Goal: Navigation & Orientation: Find specific page/section

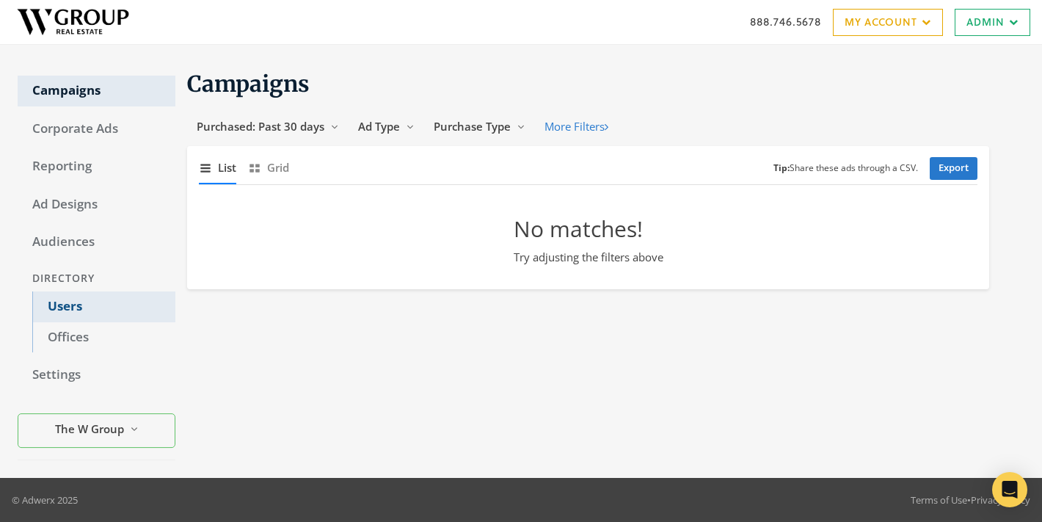
click at [70, 308] on link "Users" at bounding box center [103, 306] width 143 height 31
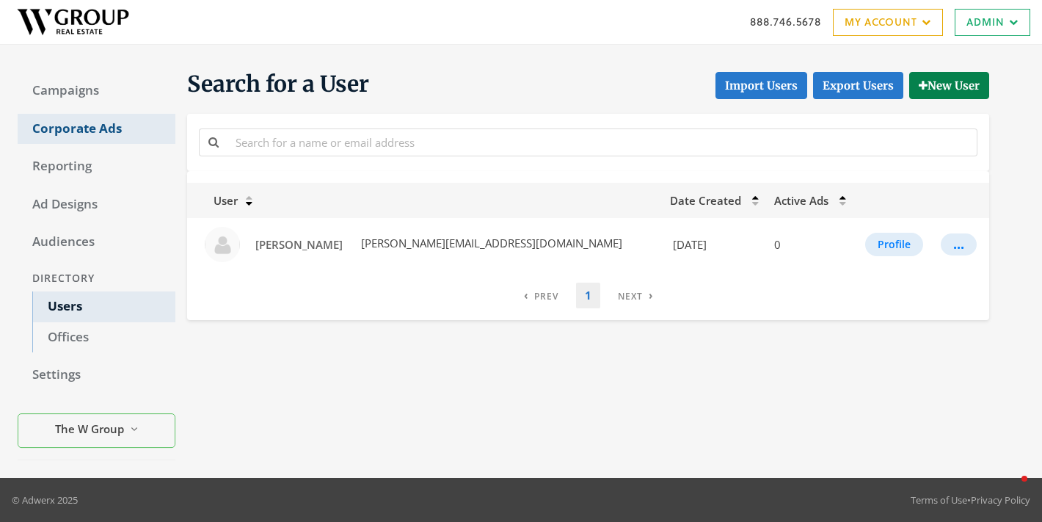
click at [72, 136] on link "Corporate Ads" at bounding box center [97, 129] width 158 height 31
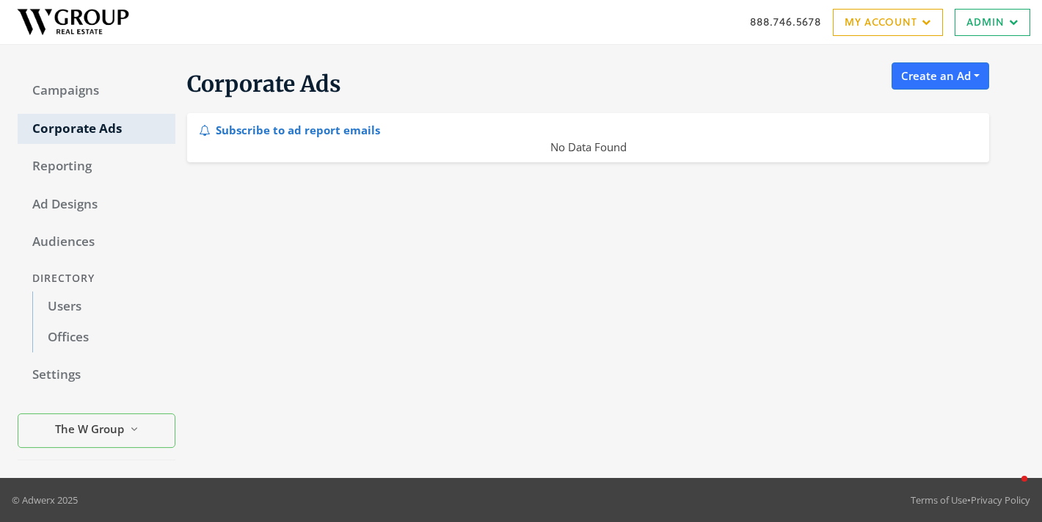
click at [92, 24] on img at bounding box center [73, 22] width 123 height 37
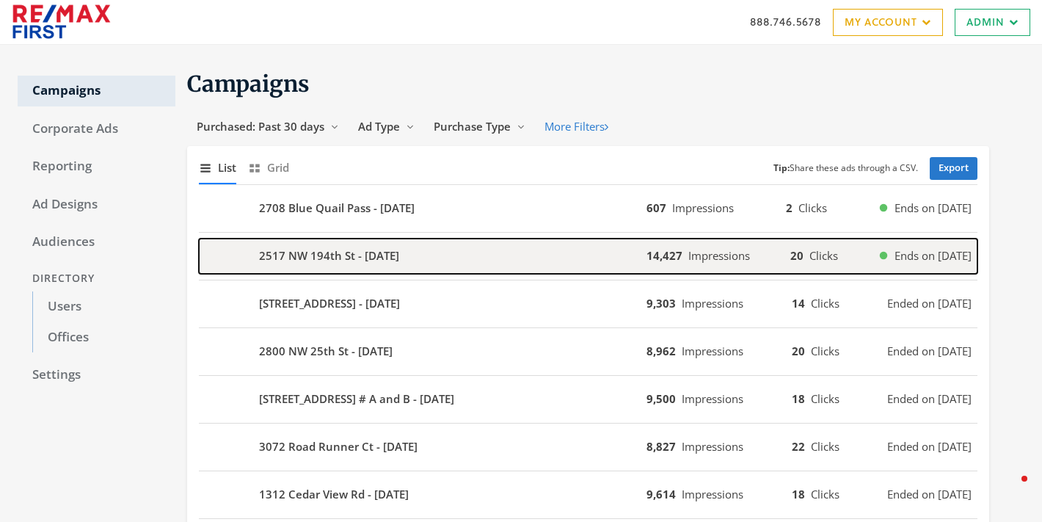
click at [341, 255] on b "2517 NW 194th St - [DATE]" at bounding box center [329, 255] width 140 height 17
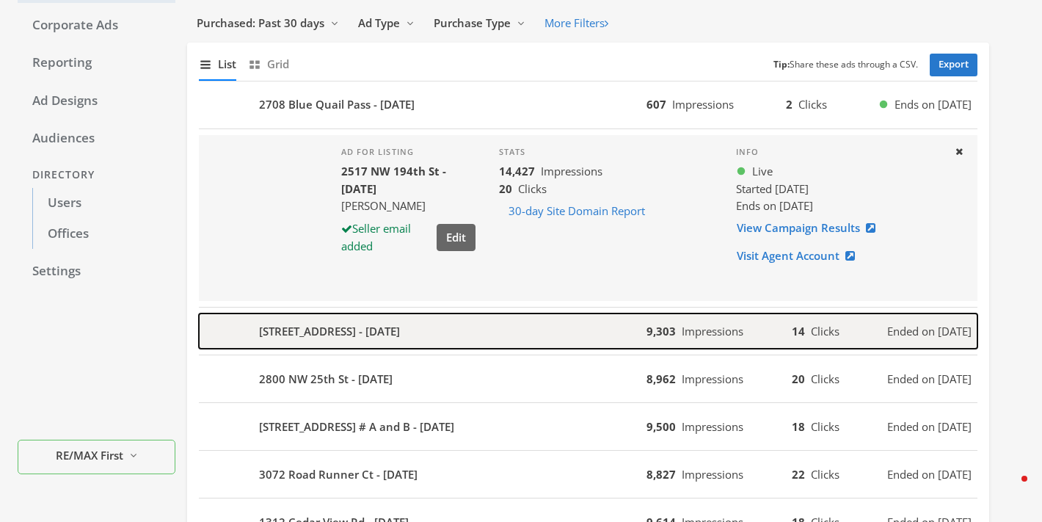
click at [330, 323] on b "[STREET_ADDRESS] - [DATE]" at bounding box center [329, 331] width 141 height 17
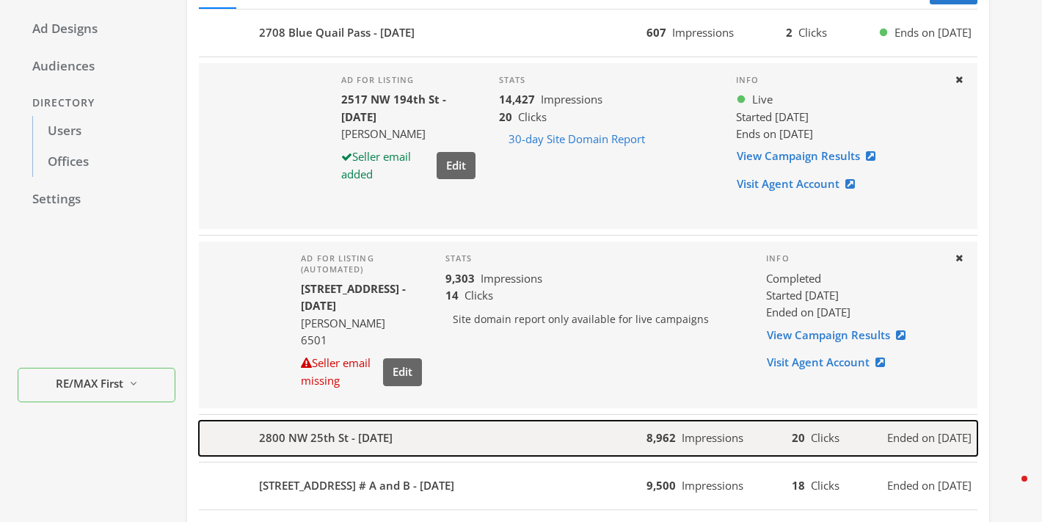
click at [324, 431] on b "2800 NW 25th St - [DATE]" at bounding box center [326, 437] width 134 height 17
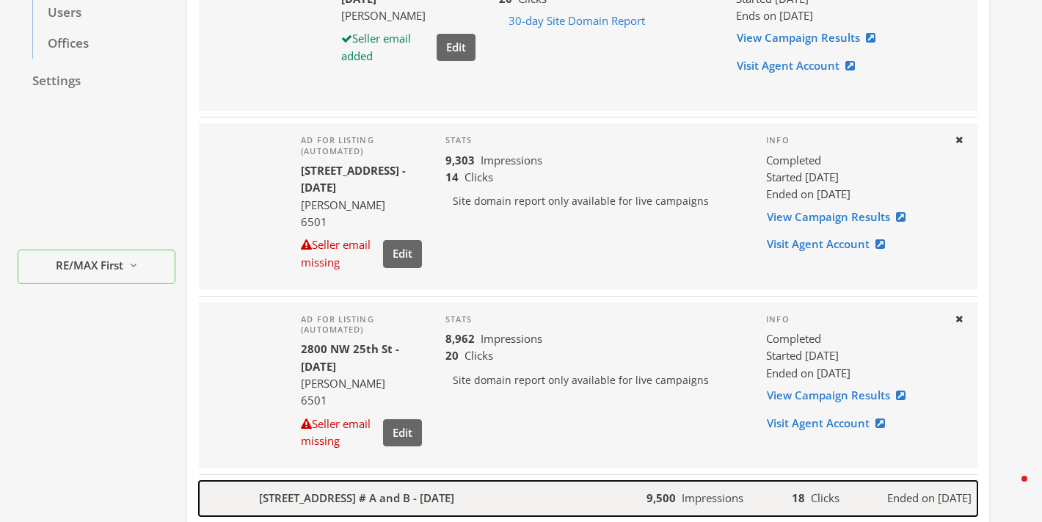
click at [321, 490] on b "[STREET_ADDRESS] # A and B - [DATE]" at bounding box center [356, 498] width 195 height 17
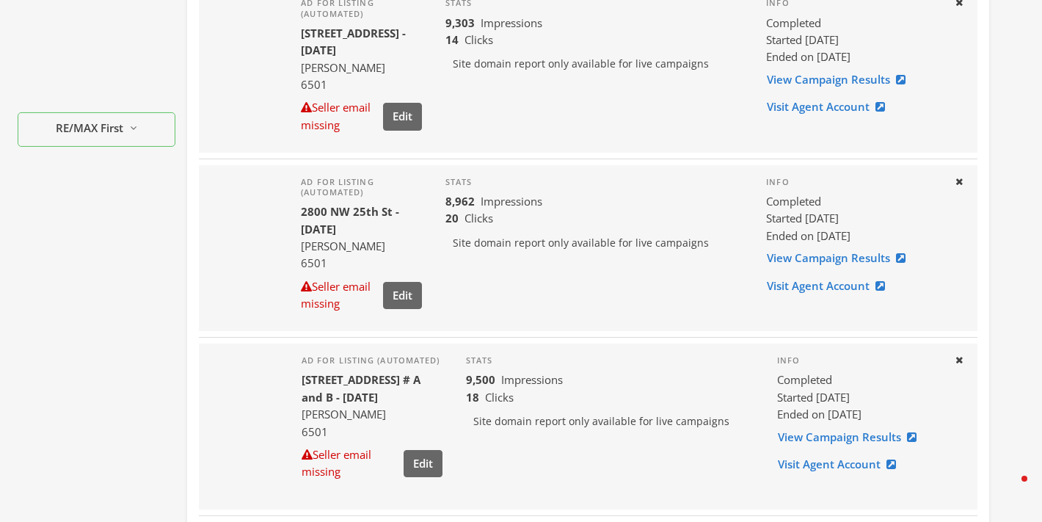
scroll to position [605, 0]
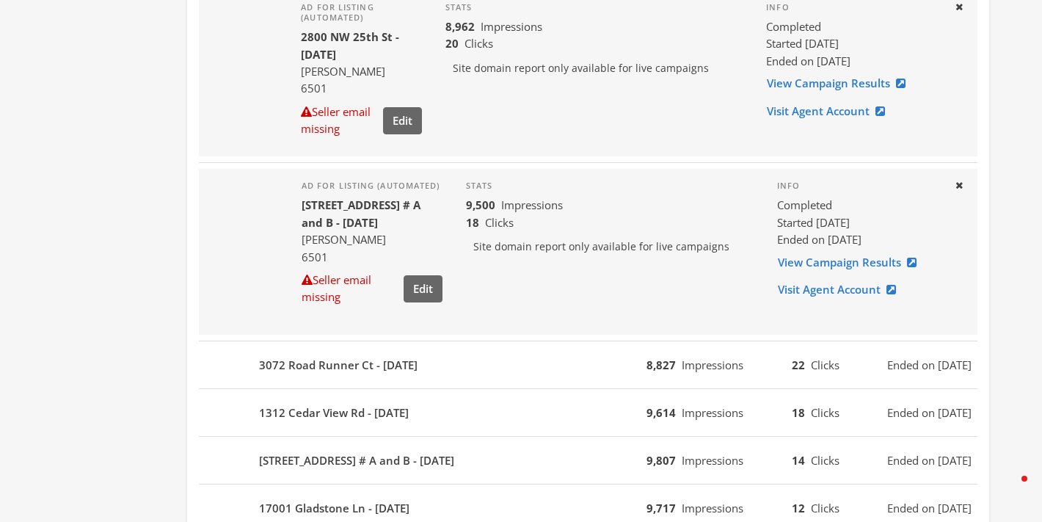
click at [349, 393] on div "[STREET_ADDRESS] - [DATE] 9,614 Impressions 18 Clicks Ended on [DATE]" at bounding box center [588, 413] width 779 height 48
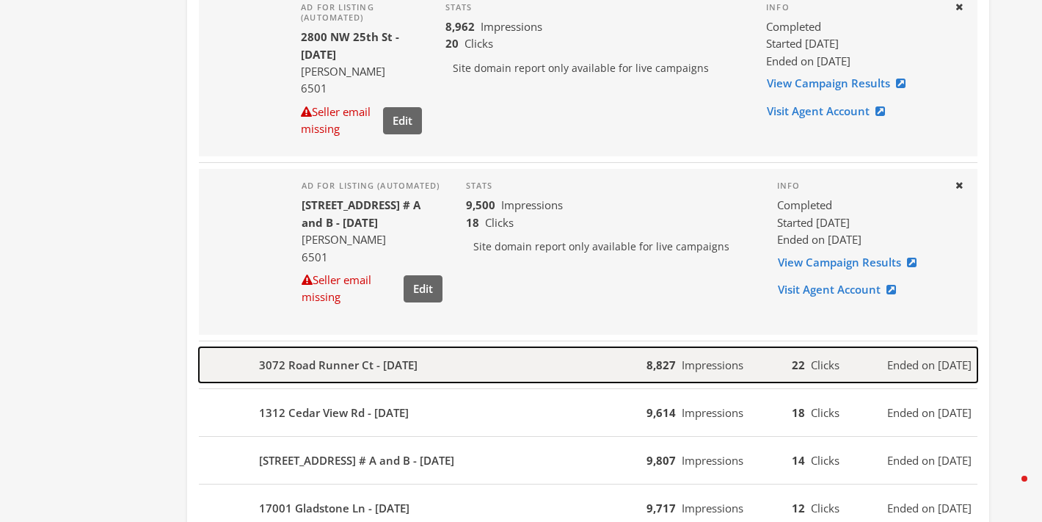
click at [349, 366] on b "3072 Road Runner Ct - [DATE]" at bounding box center [338, 365] width 159 height 17
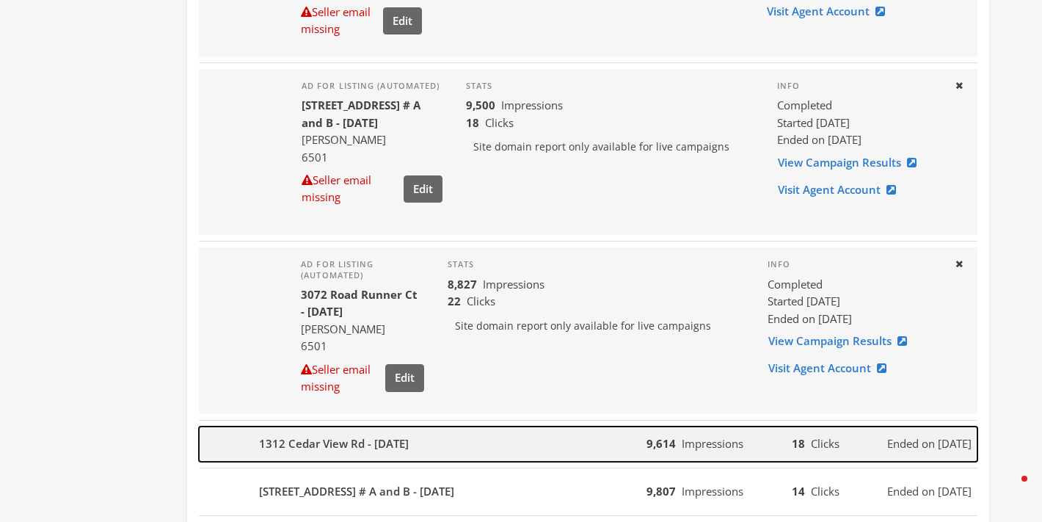
click at [342, 458] on div "1312 Cedar View Rd - [DATE]" at bounding box center [423, 443] width 448 height 35
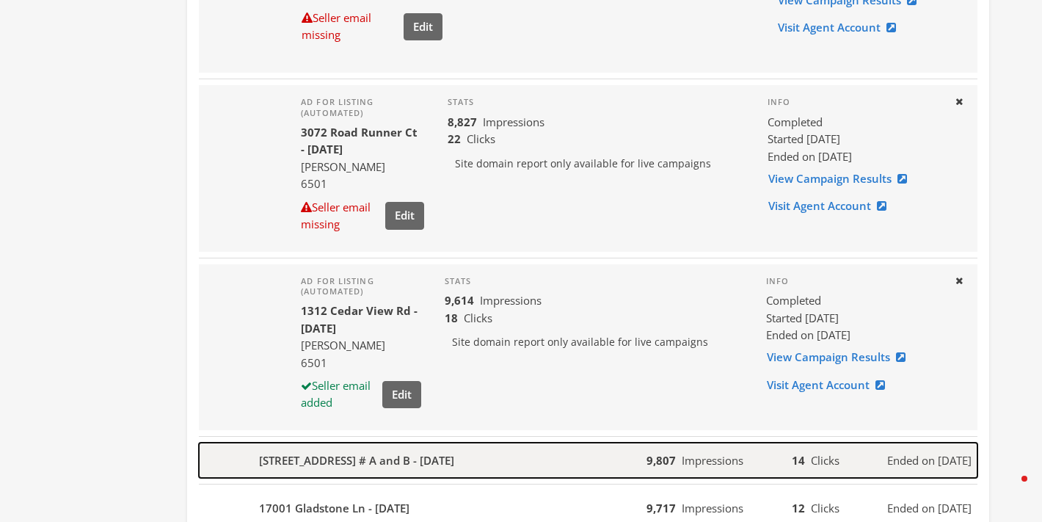
click at [342, 455] on b "[STREET_ADDRESS] # A and B - [DATE]" at bounding box center [356, 460] width 195 height 17
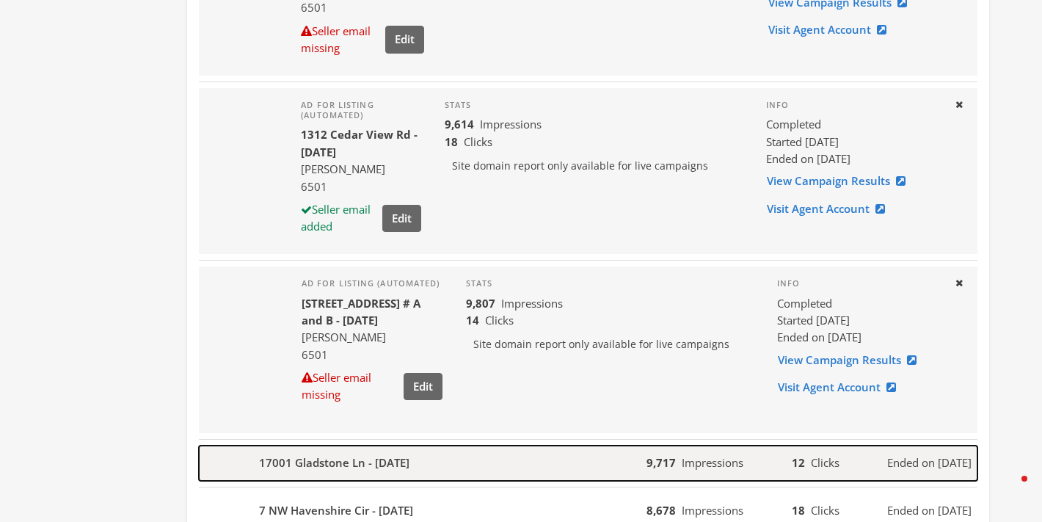
click at [342, 461] on b "17001 Gladstone Ln - [DATE]" at bounding box center [334, 462] width 150 height 17
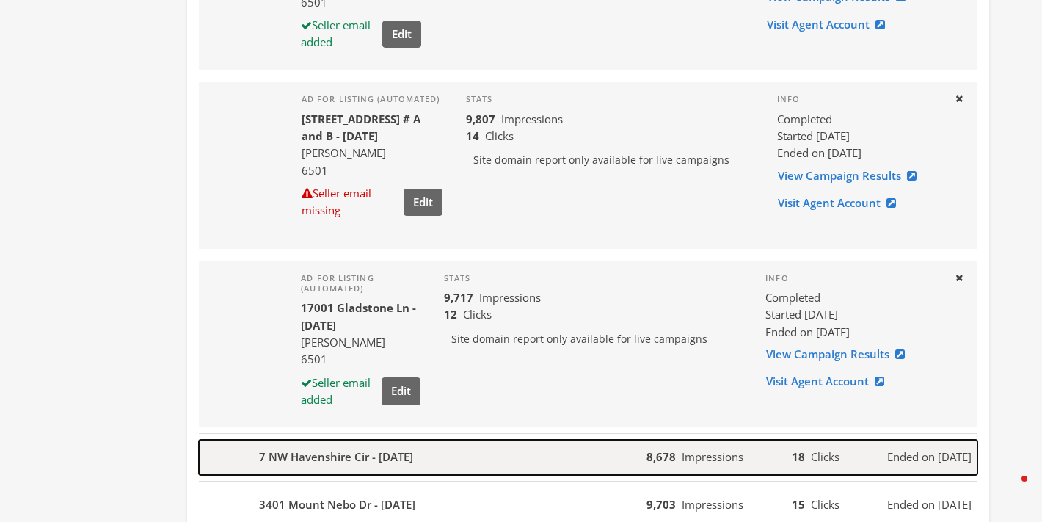
click at [351, 448] on b "7 NW Havenshire Cir - [DATE]" at bounding box center [336, 456] width 154 height 17
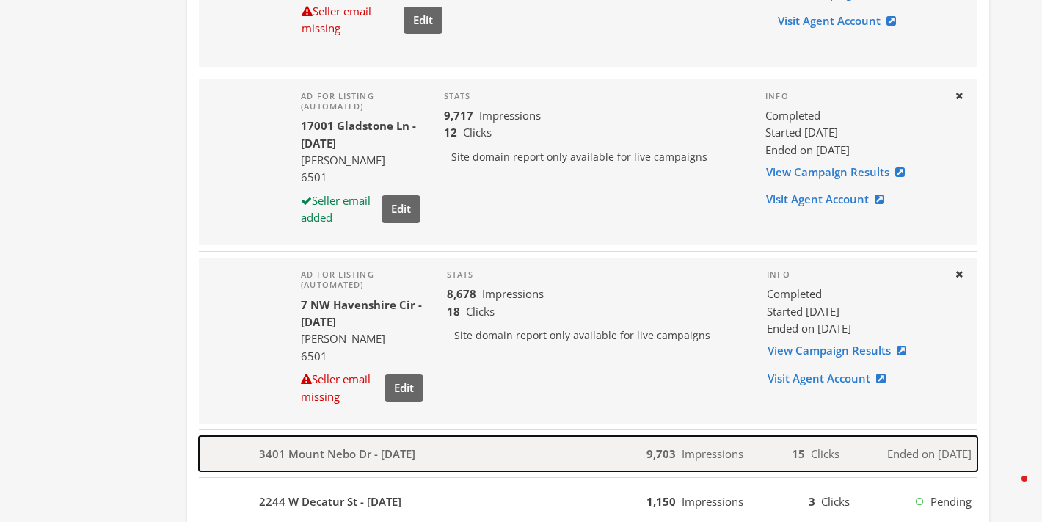
click at [351, 448] on b "3401 Mount Nebo Dr - [DATE]" at bounding box center [337, 453] width 156 height 17
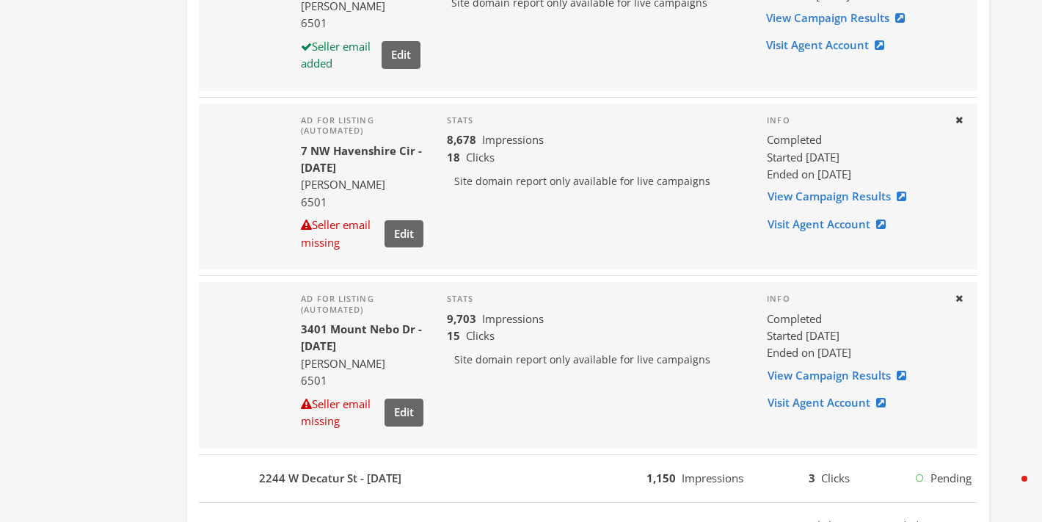
scroll to position [1620, 0]
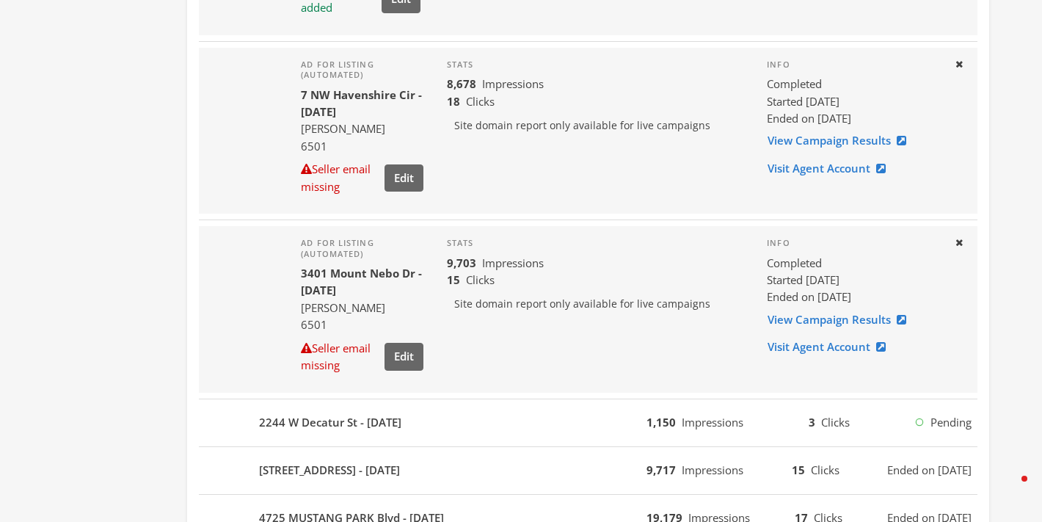
click at [351, 448] on div "[STREET_ADDRESS] - [DATE] 9,717 Impressions 15 Clicks Ended on [DATE]" at bounding box center [588, 471] width 779 height 48
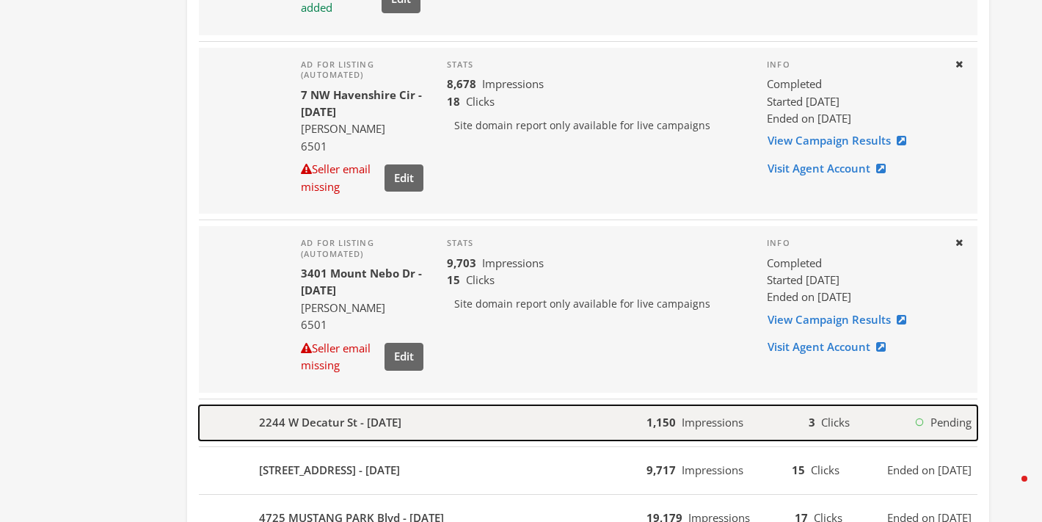
click at [354, 421] on b "2244 W Decatur St - [DATE]" at bounding box center [330, 422] width 142 height 17
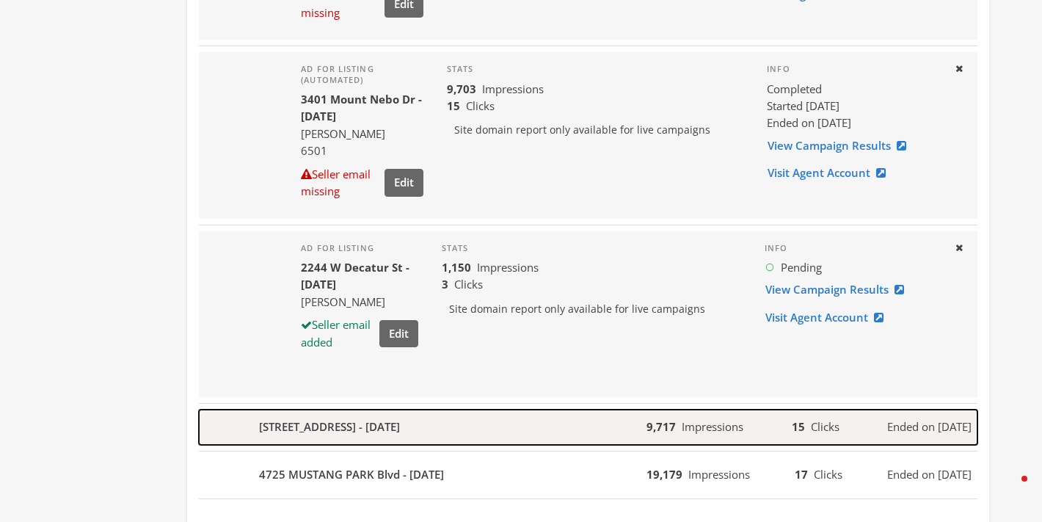
click at [348, 445] on div "[STREET_ADDRESS] - [DATE]" at bounding box center [423, 427] width 448 height 35
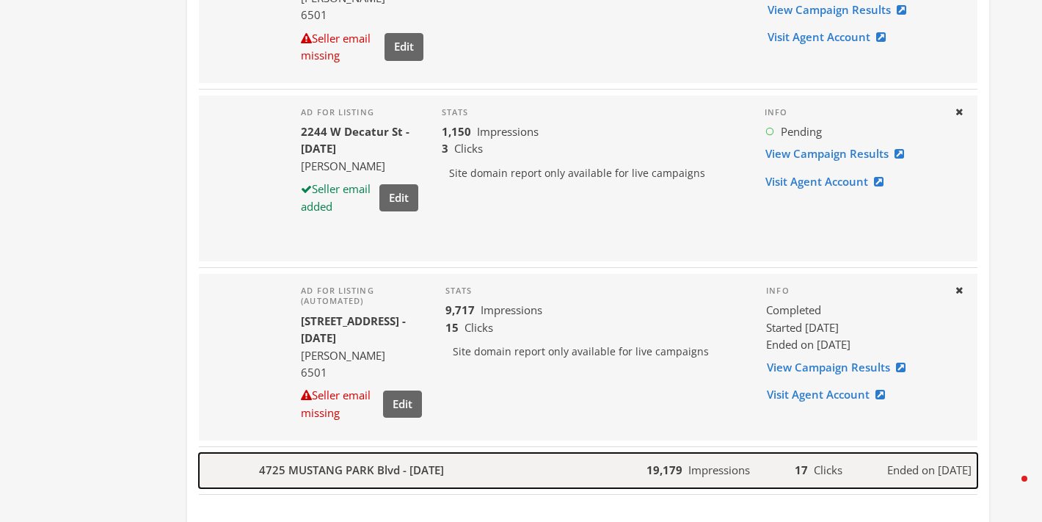
click at [346, 466] on b "4725 MUSTANG PARK Blvd - [DATE]" at bounding box center [351, 470] width 185 height 17
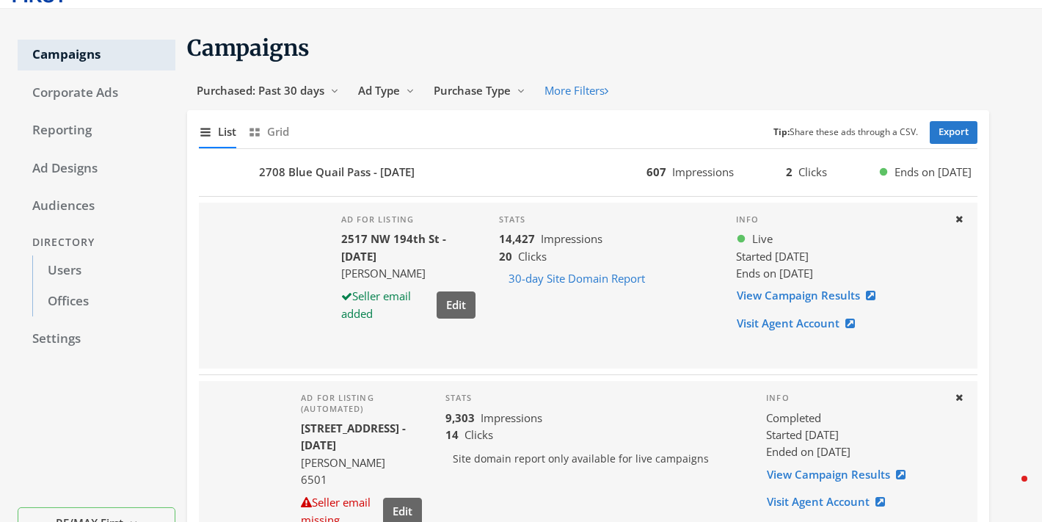
scroll to position [0, 0]
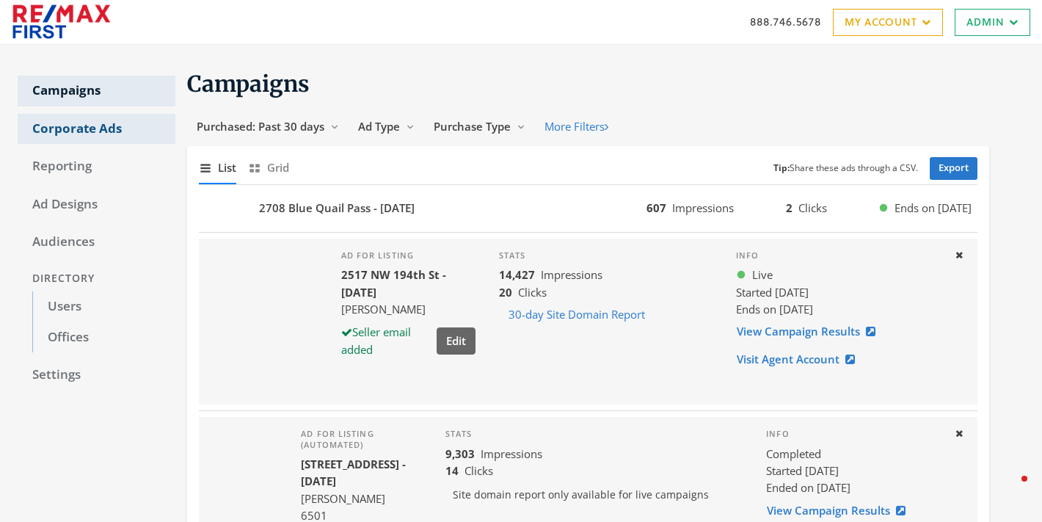
click at [106, 137] on link "Corporate Ads" at bounding box center [97, 129] width 158 height 31
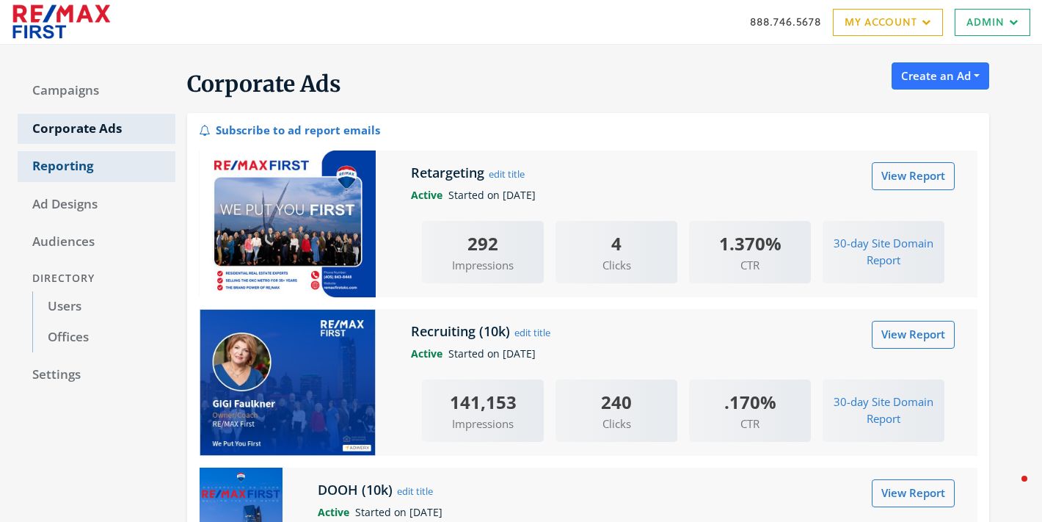
click at [80, 172] on link "Reporting" at bounding box center [97, 166] width 158 height 31
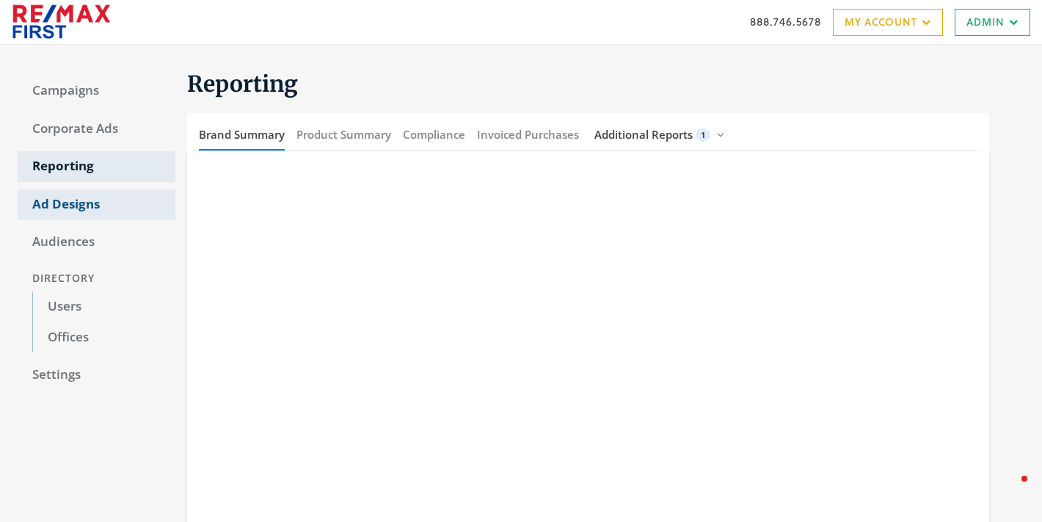
click at [73, 205] on link "Ad Designs" at bounding box center [97, 204] width 158 height 31
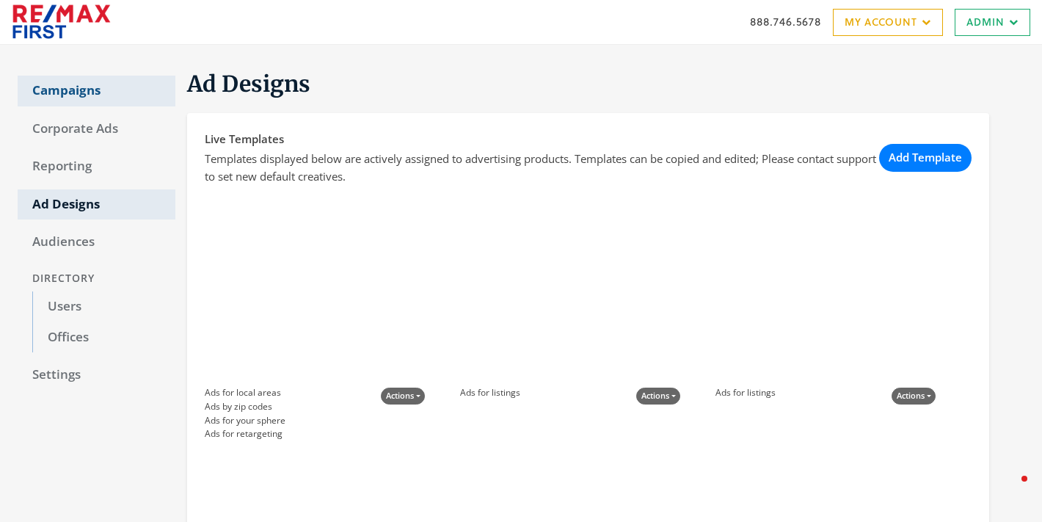
click at [81, 92] on link "Campaigns" at bounding box center [97, 91] width 158 height 31
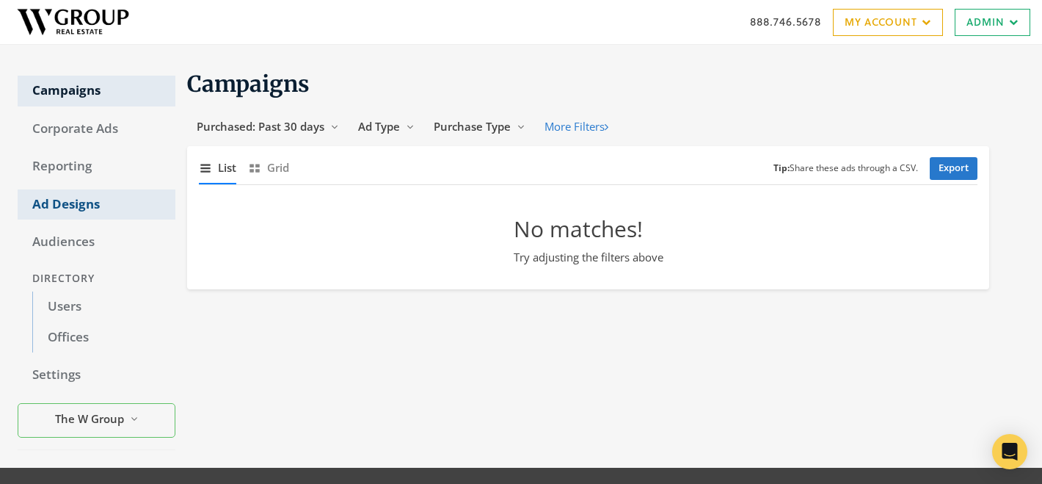
click at [79, 202] on link "Ad Designs" at bounding box center [97, 204] width 158 height 31
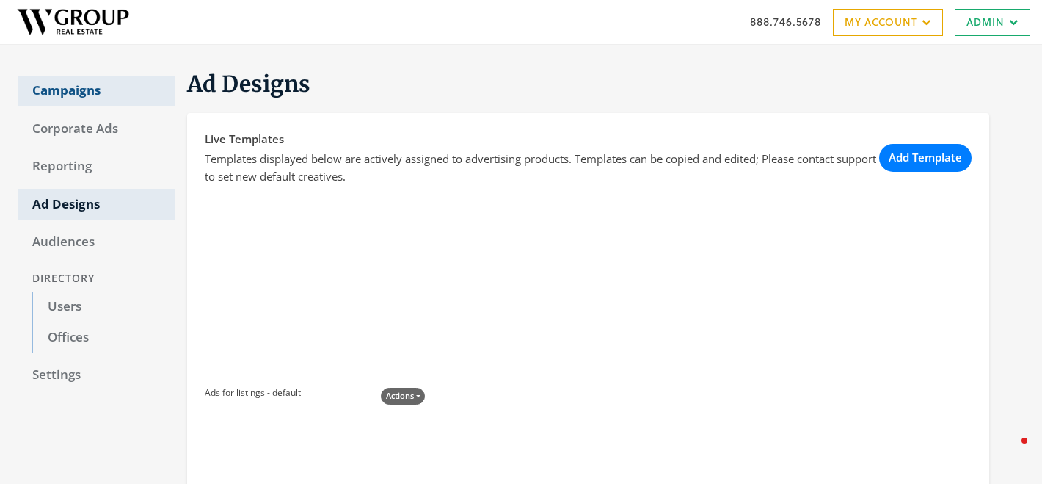
click at [68, 84] on link "Campaigns" at bounding box center [97, 91] width 158 height 31
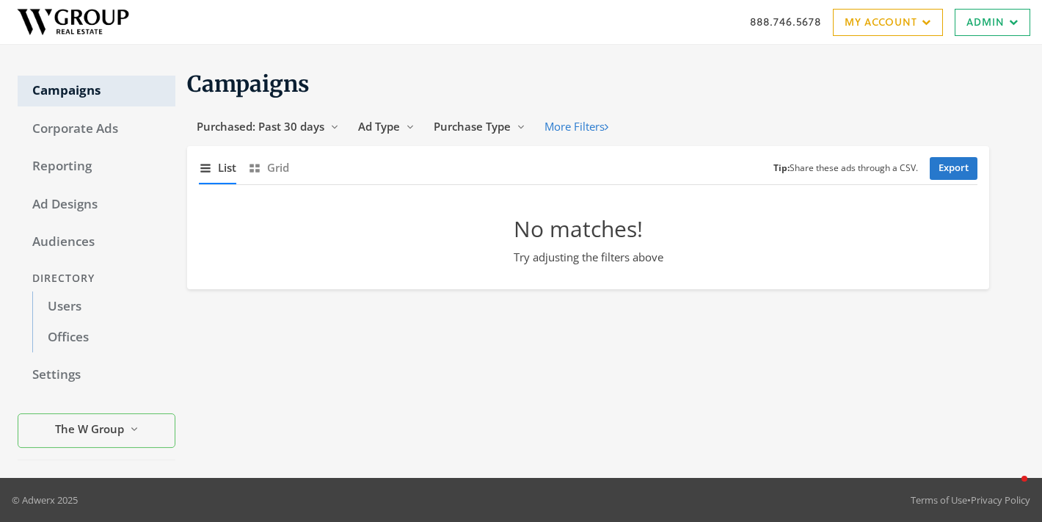
click at [69, 17] on img at bounding box center [73, 22] width 123 height 37
